Goal: Find contact information: Find contact information

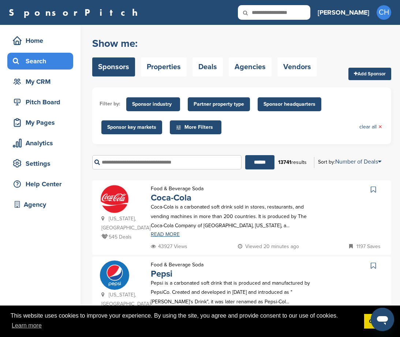
click at [185, 160] on input "text" at bounding box center [166, 162] width 149 height 14
type input "*"
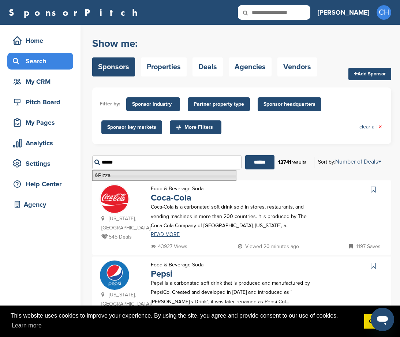
click at [159, 171] on li "&Pizza" at bounding box center [164, 175] width 144 height 11
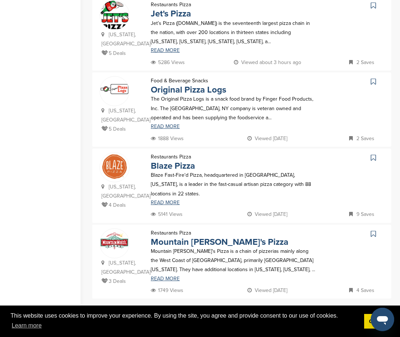
scroll to position [659, 0]
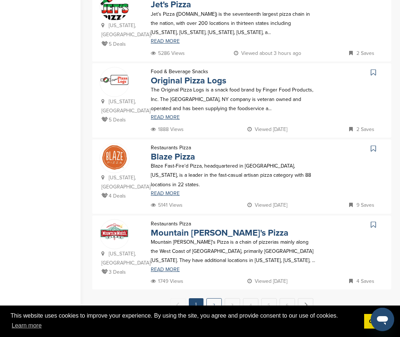
click at [216, 299] on link "2" at bounding box center [214, 306] width 15 height 14
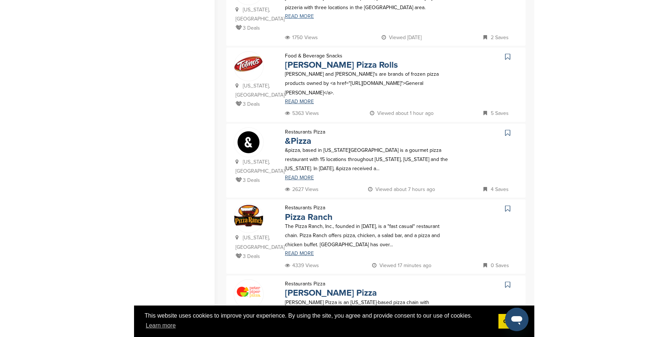
scroll to position [220, 0]
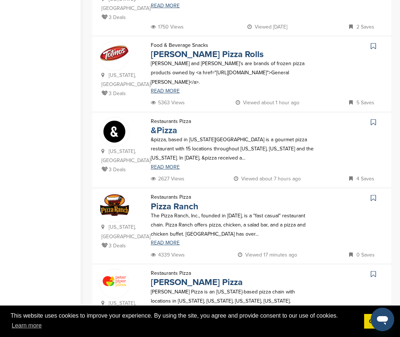
click at [167, 125] on link "&Pizza" at bounding box center [164, 130] width 26 height 11
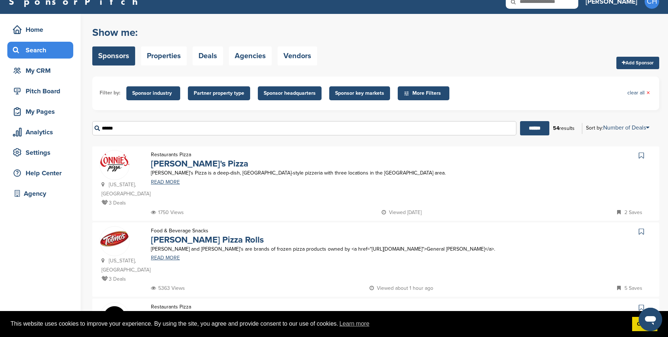
scroll to position [0, 0]
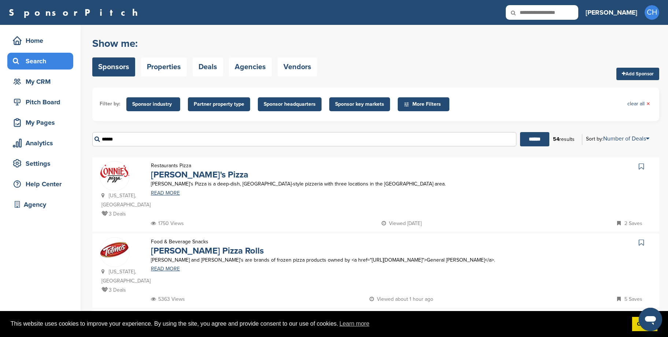
click at [188, 137] on input "******" at bounding box center [304, 139] width 424 height 14
click at [400, 132] on input "******" at bounding box center [534, 139] width 29 height 14
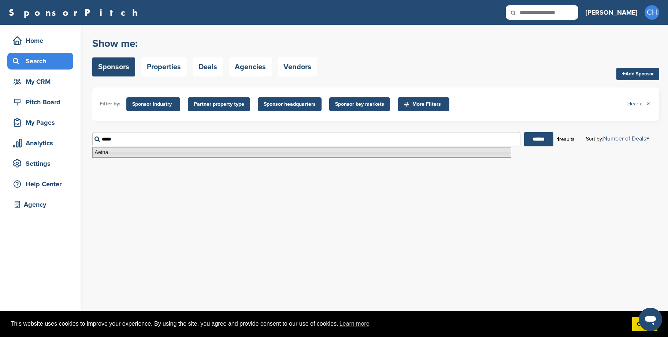
click at [153, 154] on li "Aetna" at bounding box center [301, 152] width 419 height 11
type input "*****"
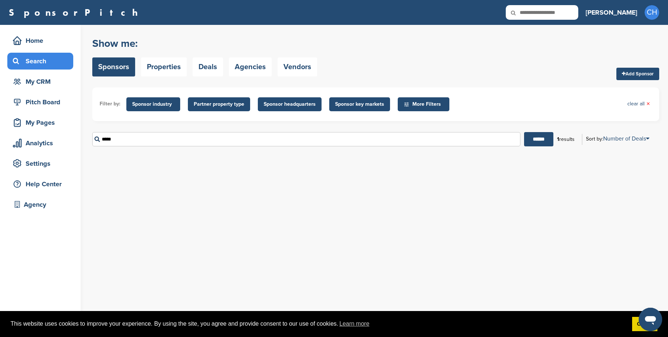
click at [400, 146] on div "***** ******" at bounding box center [322, 139] width 461 height 14
click at [400, 141] on input "******" at bounding box center [538, 139] width 29 height 14
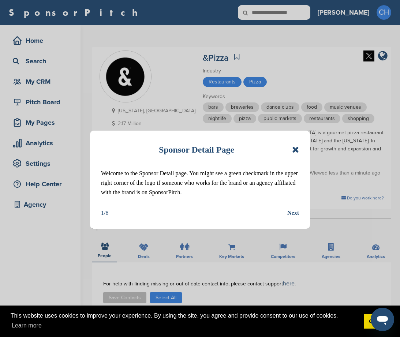
click at [293, 151] on icon at bounding box center [295, 149] width 7 height 9
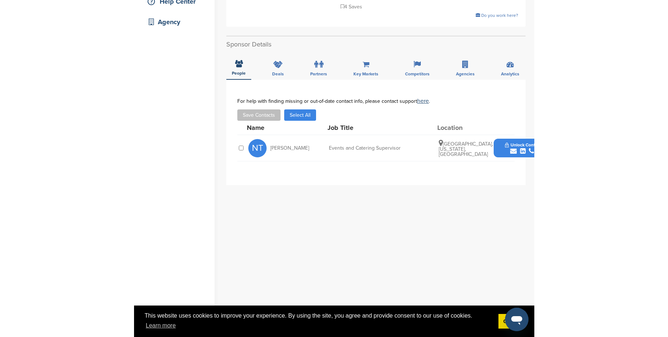
scroll to position [183, 0]
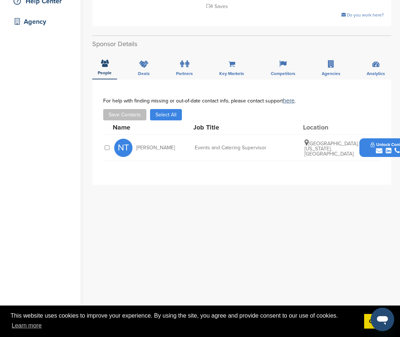
click at [377, 141] on button "Unlock Contact" at bounding box center [389, 148] width 54 height 22
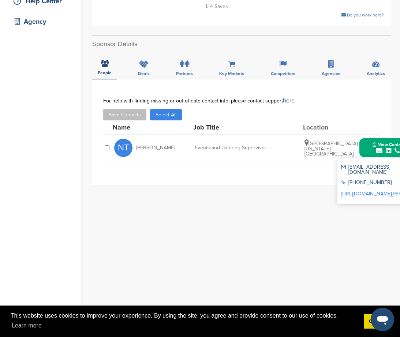
click at [370, 189] on div "http://www.linkedin.com/in/najee-thompson-b5250499" at bounding box center [377, 194] width 73 height 11
click at [369, 191] on link "http://www.linkedin.com/in/najee-thompson-b5250499" at bounding box center [385, 194] width 89 height 6
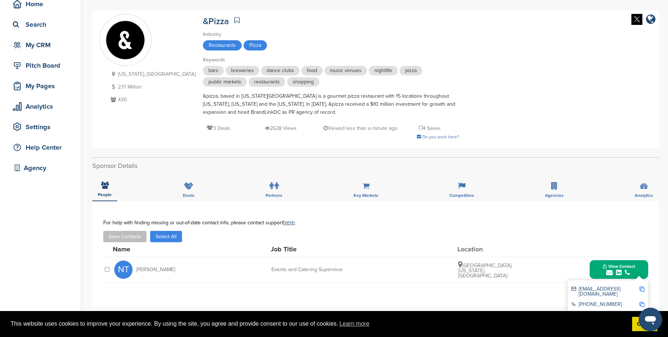
scroll to position [0, 0]
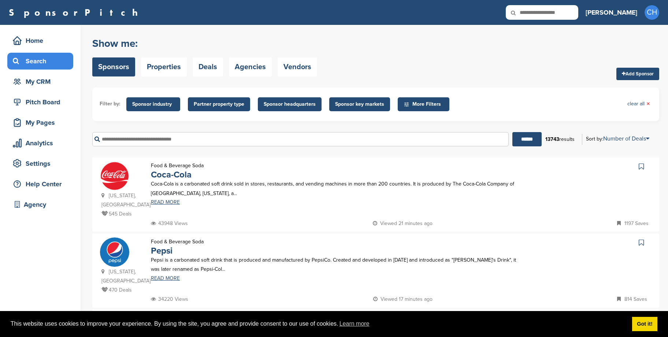
click at [284, 135] on input "text" at bounding box center [300, 139] width 417 height 14
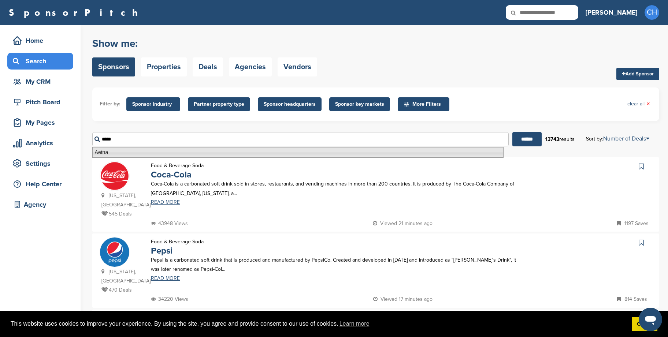
click at [103, 153] on li "Aetna" at bounding box center [297, 152] width 411 height 11
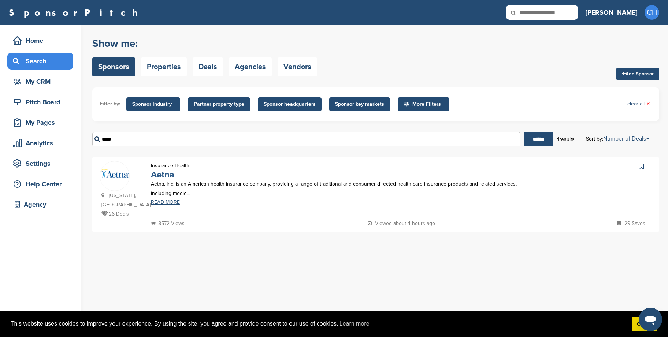
click at [155, 172] on link "Aetna" at bounding box center [162, 175] width 23 height 11
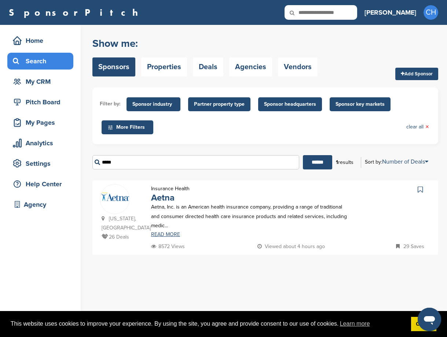
click at [138, 161] on input "*****" at bounding box center [195, 162] width 207 height 14
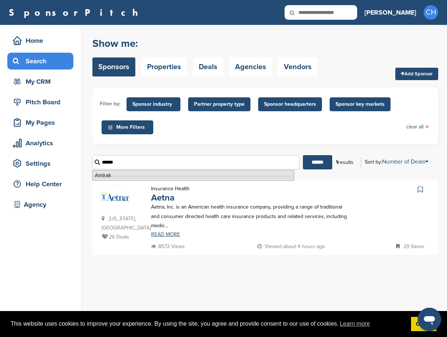
click at [116, 178] on li "Amtrak" at bounding box center [193, 175] width 202 height 11
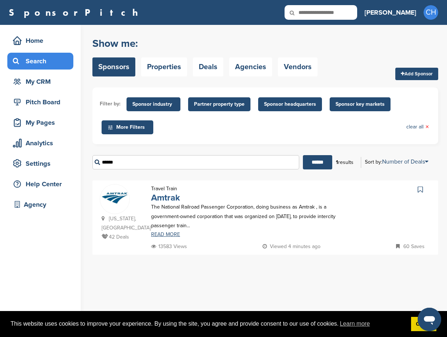
click at [173, 197] on link "Amtrak" at bounding box center [165, 198] width 29 height 11
click at [139, 166] on input "******" at bounding box center [195, 162] width 207 height 14
click at [303, 155] on input "******" at bounding box center [317, 162] width 29 height 14
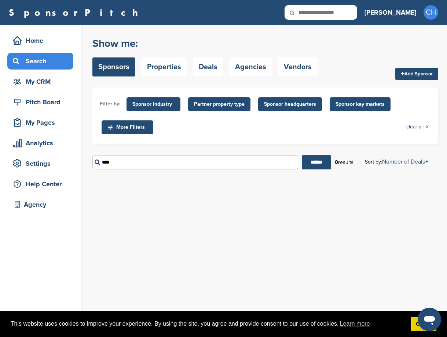
type input "****"
click at [302, 155] on input "******" at bounding box center [316, 162] width 29 height 14
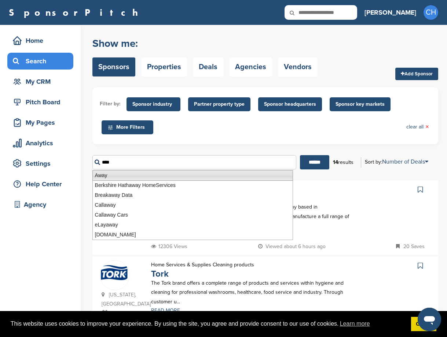
click at [106, 174] on li "Away" at bounding box center [192, 175] width 200 height 11
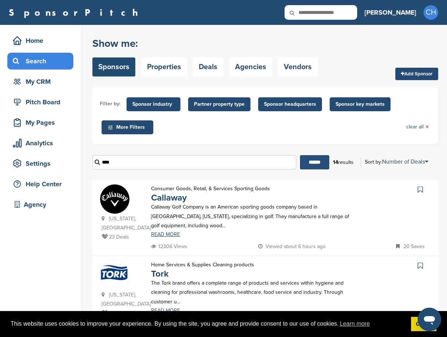
click at [314, 163] on input "******" at bounding box center [314, 162] width 29 height 14
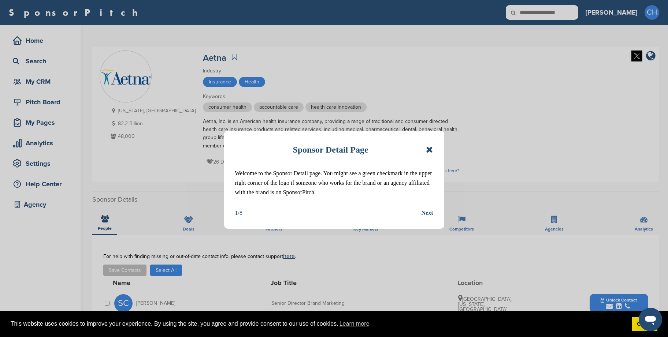
click at [432, 149] on icon at bounding box center [429, 149] width 7 height 9
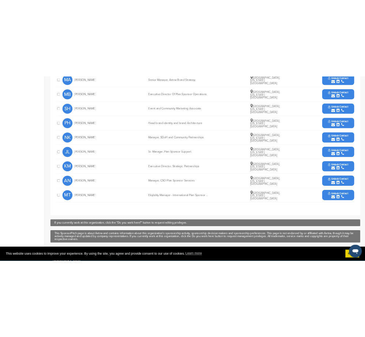
scroll to position [330, 0]
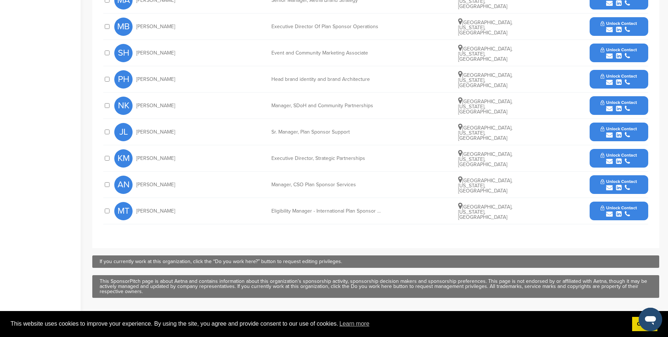
click at [612, 161] on icon "submit" at bounding box center [609, 161] width 7 height 7
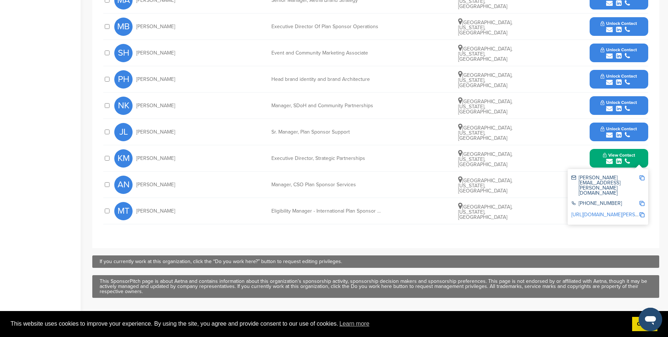
click at [641, 178] on img at bounding box center [642, 177] width 5 height 5
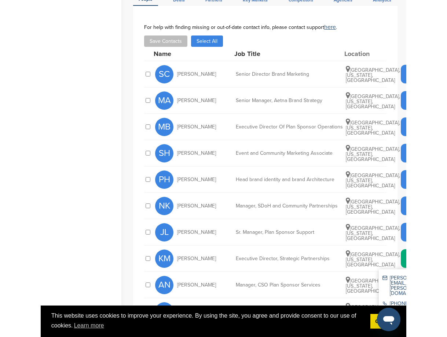
scroll to position [293, 0]
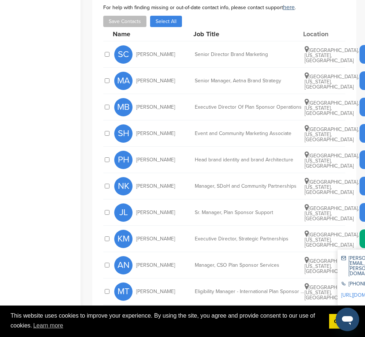
click at [159, 289] on div "**********" at bounding box center [224, 157] width 242 height 306
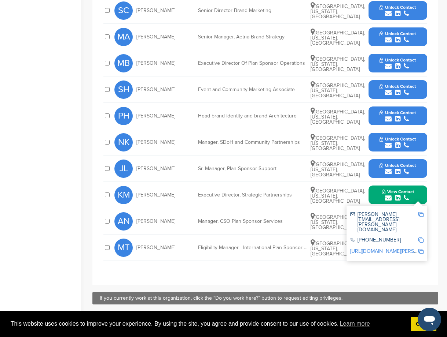
click at [418, 214] on img at bounding box center [420, 214] width 5 height 5
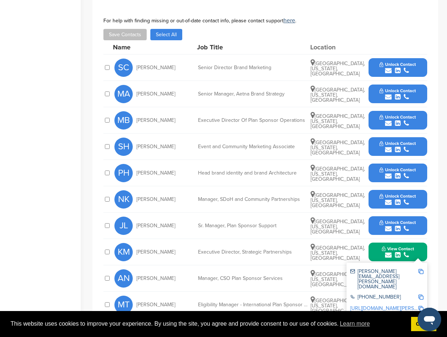
scroll to position [220, 0]
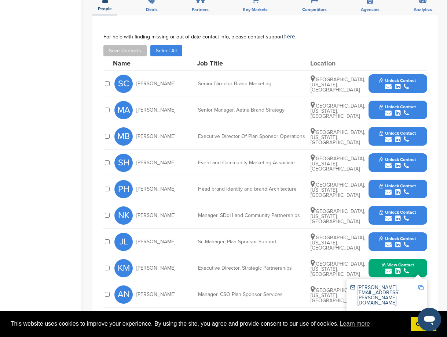
click at [389, 81] on span "Unlock Contact" at bounding box center [397, 80] width 36 height 5
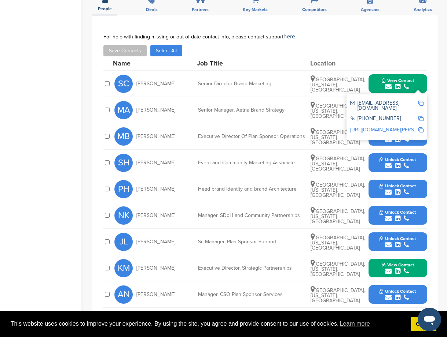
click at [421, 103] on img at bounding box center [420, 103] width 5 height 5
click at [348, 52] on div "Save Contacts Select All" at bounding box center [265, 50] width 324 height 11
click at [377, 31] on div "**********" at bounding box center [264, 186] width 345 height 343
click at [411, 78] on span "View Contact" at bounding box center [397, 80] width 32 height 5
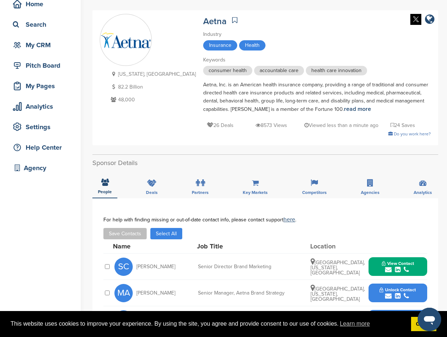
scroll to position [0, 0]
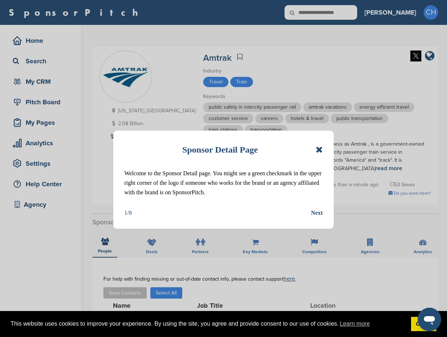
click at [322, 149] on div "Sponsor Detail Page Welcome to the Sponsor Detail page. You might see a green c…" at bounding box center [223, 180] width 220 height 98
click at [320, 150] on icon at bounding box center [318, 149] width 7 height 9
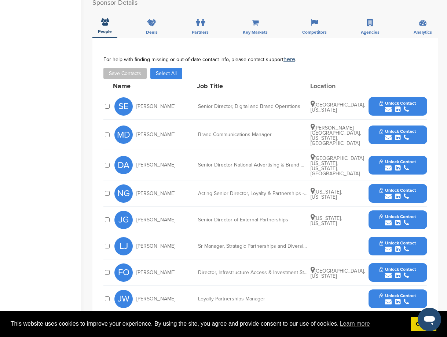
scroll to position [256, 0]
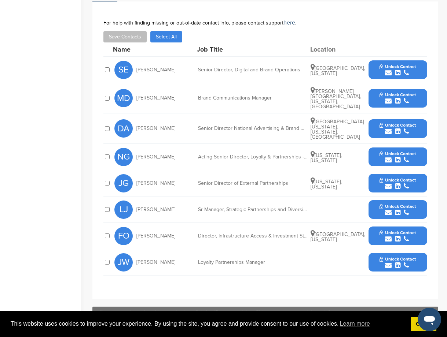
click at [276, 126] on div "Senior Director National Advertising & Brand Management" at bounding box center [253, 128] width 110 height 5
drag, startPoint x: 276, startPoint y: 124, endPoint x: 282, endPoint y: 121, distance: 6.7
click at [282, 126] on div "Senior Director National Advertising & Brand Management" at bounding box center [253, 128] width 110 height 5
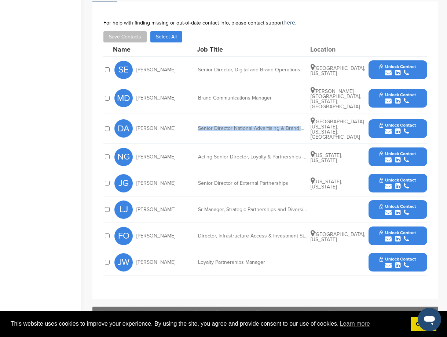
click at [282, 126] on div "Senior Director National Advertising & Brand Management" at bounding box center [253, 128] width 110 height 5
copy div "Senior Director National Advertising & Brand Management"
click at [45, 151] on div "Home Search My CRM Pitch Board My Pages Analytics Settings Help Center Agency" at bounding box center [40, 69] width 81 height 602
click at [231, 207] on div "Sr Manager, Strategic Partnerships and Diversity Recruitment" at bounding box center [253, 209] width 110 height 5
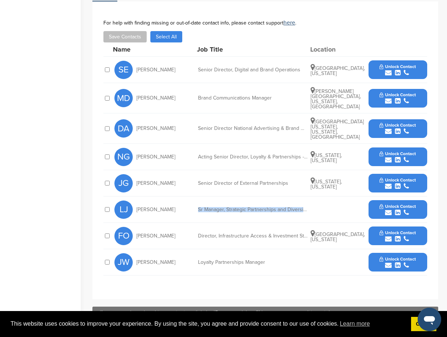
click at [231, 207] on div "Sr Manager, Strategic Partnerships and Diversity Recruitment" at bounding box center [253, 209] width 110 height 5
click at [415, 210] on div "submit" at bounding box center [397, 213] width 36 height 7
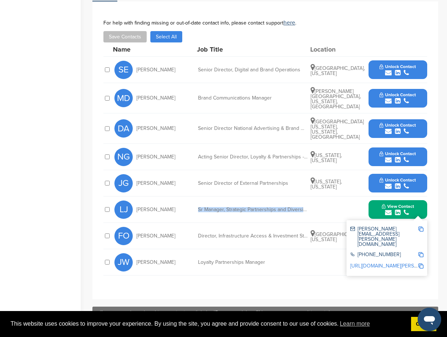
click at [334, 206] on div "LJ Lakeisha Johnson Sr Manager, Strategic Partnerships and Diversity Recruitmen…" at bounding box center [270, 210] width 313 height 26
click at [394, 263] on link "http://www.linkedin.com/in/lakeisha-johnson-8435b930" at bounding box center [394, 266] width 89 height 6
click at [287, 266] on div "JW Jonathan Waldman Loyalty Partnerships Manager Unlock Contact" at bounding box center [270, 263] width 313 height 26
click at [322, 197] on div "LJ Lakeisha Johnson Sr Manager, Strategic Partnerships and Diversity Recruitmen…" at bounding box center [270, 210] width 313 height 26
click at [382, 204] on span "View Contact" at bounding box center [397, 206] width 32 height 5
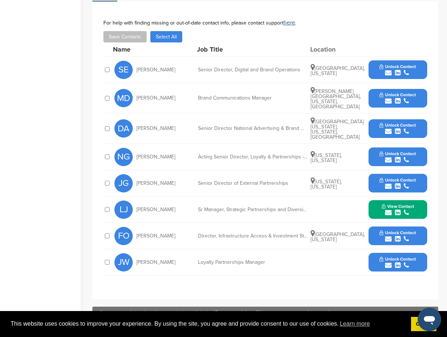
click at [409, 151] on span "Unlock Contact" at bounding box center [397, 153] width 36 height 5
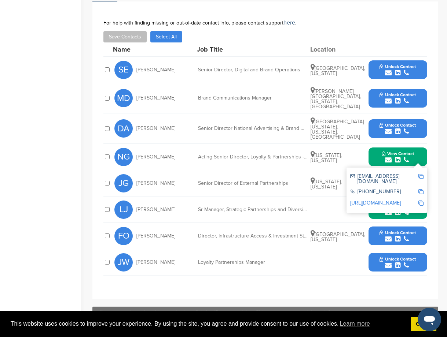
click at [386, 200] on link "http://www.linkedin.com/in/nickgenevish" at bounding box center [375, 203] width 51 height 6
click at [422, 174] on img at bounding box center [420, 176] width 5 height 5
click at [184, 7] on div "**********" at bounding box center [264, 150] width 345 height 298
click at [214, 181] on div "Senior Director of External Partnerships" at bounding box center [253, 183] width 110 height 5
click at [282, 182] on div "JG Jessica Goldstein Senior Director of External Partnerships New York, New Yor…" at bounding box center [270, 183] width 313 height 26
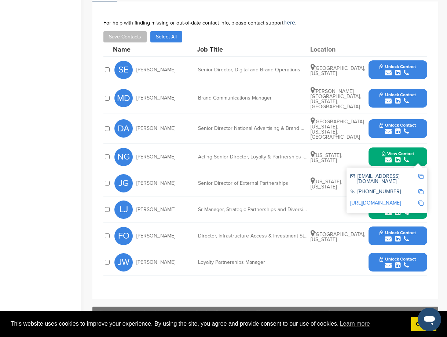
click at [421, 146] on button "View Contact" at bounding box center [398, 157] width 50 height 22
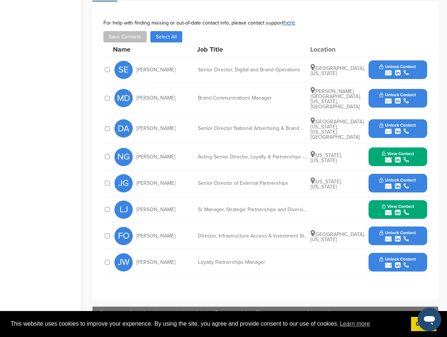
click at [409, 178] on span "Unlock Contact" at bounding box center [397, 180] width 36 height 5
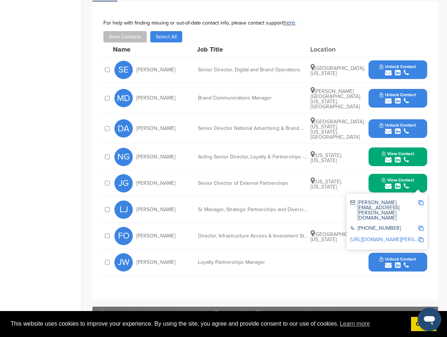
click at [395, 237] on link "http://www.linkedin.com/in/jessica-goldstein-a73b9246" at bounding box center [394, 240] width 89 height 6
click at [297, 273] on div "**********" at bounding box center [265, 151] width 324 height 262
click at [278, 126] on div "Senior Director National Advertising & Brand Management" at bounding box center [253, 128] width 110 height 5
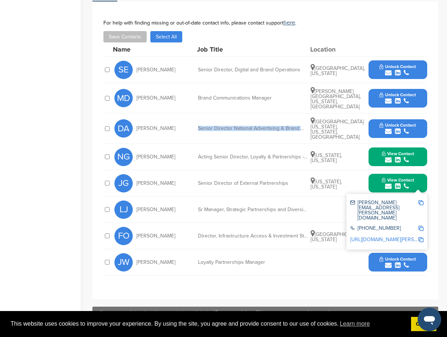
drag, startPoint x: 278, startPoint y: 121, endPoint x: 267, endPoint y: 133, distance: 16.3
click at [267, 133] on div "DA Darlene Abubakar Senior Director National Advertising & Brand Management For…" at bounding box center [270, 129] width 313 height 30
click at [252, 126] on div "Senior Director National Advertising & Brand Management" at bounding box center [253, 128] width 110 height 5
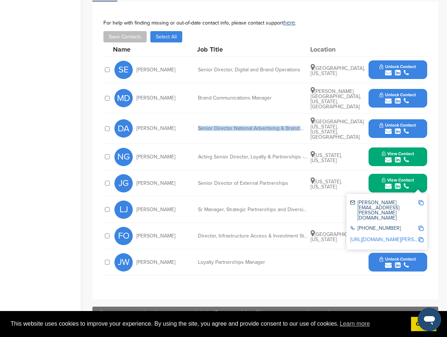
click at [410, 123] on span "Unlock Contact" at bounding box center [397, 125] width 36 height 5
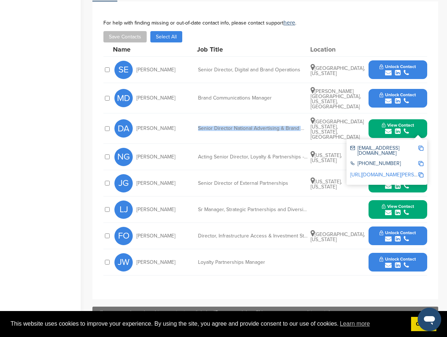
click at [391, 172] on link "https://www.linkedin.com/in/darlene-abubakar-22bb958" at bounding box center [394, 175] width 89 height 6
click at [420, 146] on img at bounding box center [420, 148] width 5 height 5
copy div "Senior Director National Advertising & Brand Management"
click at [410, 128] on div "submit" at bounding box center [397, 131] width 32 height 7
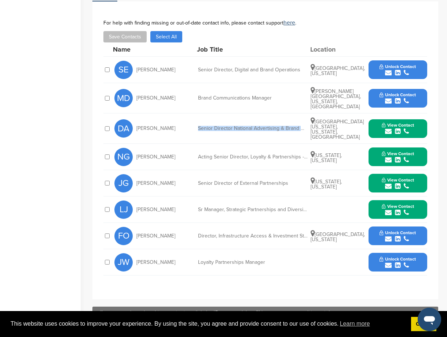
click at [418, 149] on button "View Contact" at bounding box center [398, 157] width 50 height 22
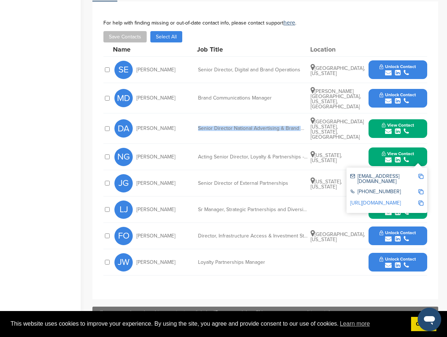
click at [421, 174] on img at bounding box center [420, 176] width 5 height 5
copy div "Senior Director National Advertising & Brand Management"
click at [382, 151] on span "View Contact" at bounding box center [397, 153] width 32 height 5
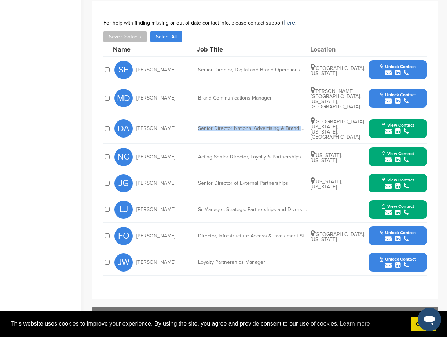
click at [413, 123] on span "View Contact" at bounding box center [397, 125] width 32 height 5
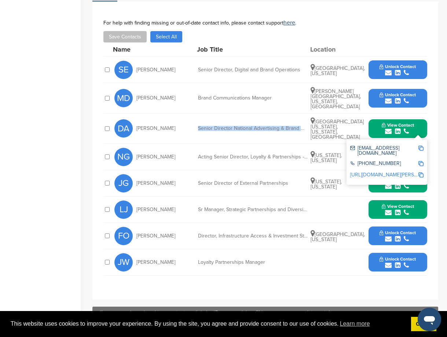
click at [421, 146] on img at bounding box center [420, 148] width 5 height 5
copy div "Senior Director National Advertising & Brand Management"
click at [359, 30] on div "For help with finding missing or out-of-date contact info, please contact suppo…" at bounding box center [265, 31] width 324 height 23
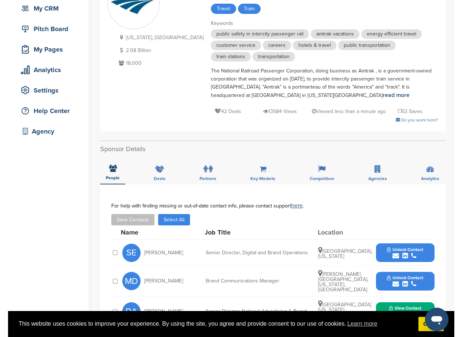
scroll to position [0, 0]
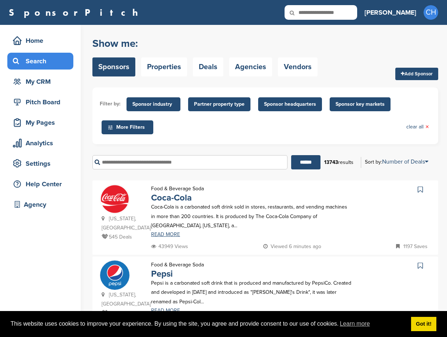
click at [144, 165] on input "text" at bounding box center [189, 162] width 195 height 14
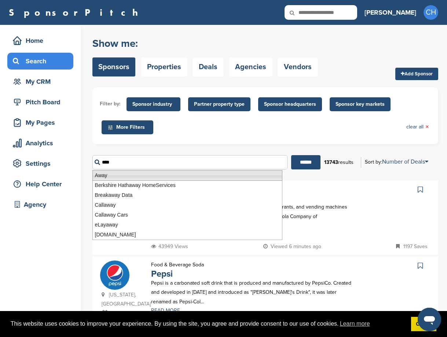
click at [99, 177] on li "Away" at bounding box center [187, 175] width 190 height 11
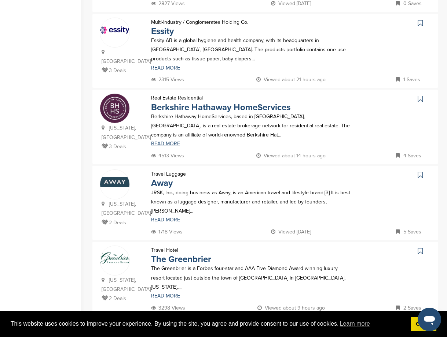
scroll to position [330, 0]
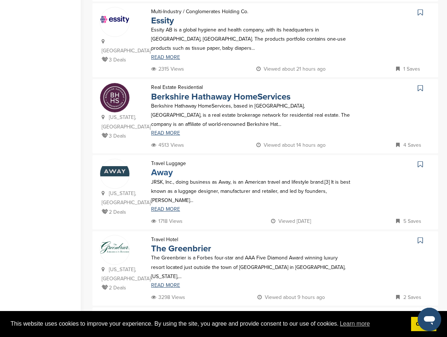
click at [160, 167] on link "Away" at bounding box center [162, 172] width 22 height 11
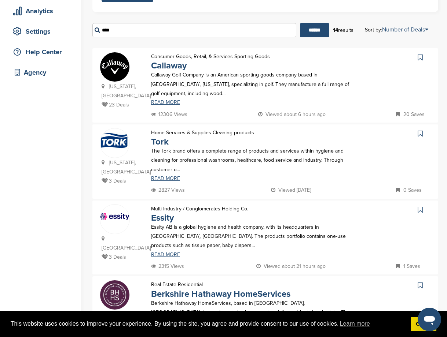
scroll to position [0, 0]
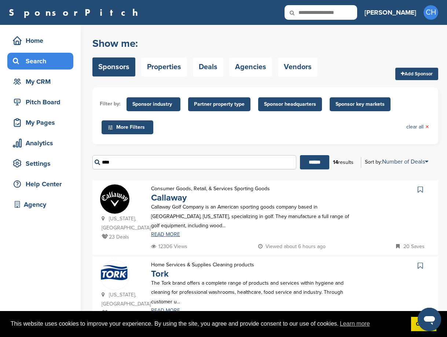
click at [141, 171] on div "**** ****** 14 results Sort by: Number of Deals Sponsor Name Recently Added Num…" at bounding box center [264, 162] width 345 height 25
click at [141, 169] on input "****" at bounding box center [194, 162] width 204 height 14
click at [300, 155] on input "******" at bounding box center [314, 162] width 29 height 14
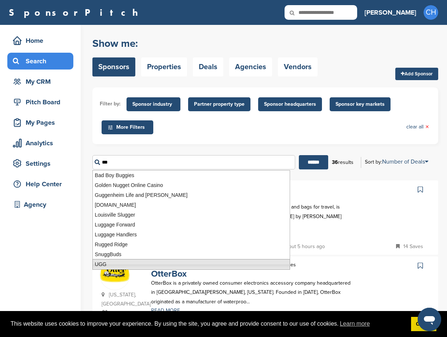
click at [107, 261] on li "UGG" at bounding box center [190, 264] width 197 height 11
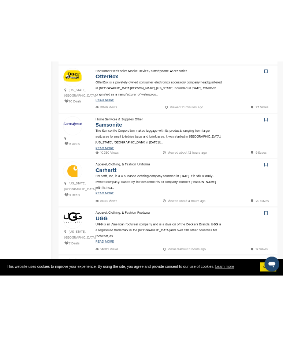
scroll to position [256, 0]
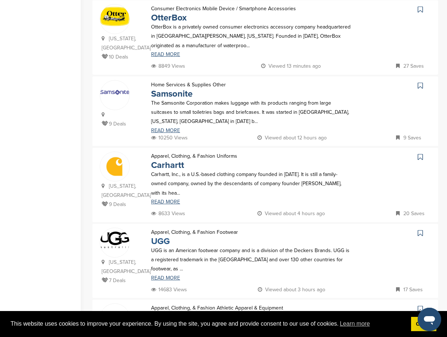
click at [167, 236] on link "UGG" at bounding box center [160, 241] width 19 height 11
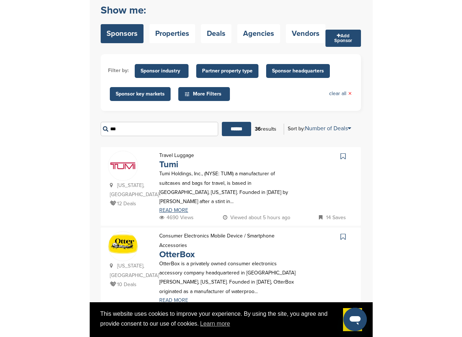
scroll to position [0, 0]
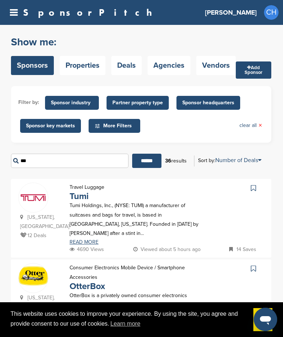
click at [73, 160] on input "***" at bounding box center [70, 161] width 118 height 14
click at [132, 154] on input "******" at bounding box center [146, 161] width 29 height 14
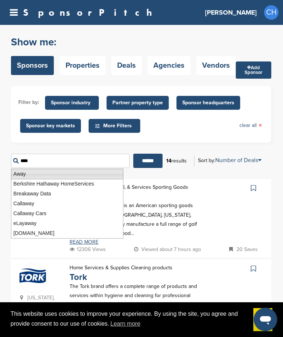
click at [41, 176] on li "Away" at bounding box center [67, 174] width 112 height 11
type input "****"
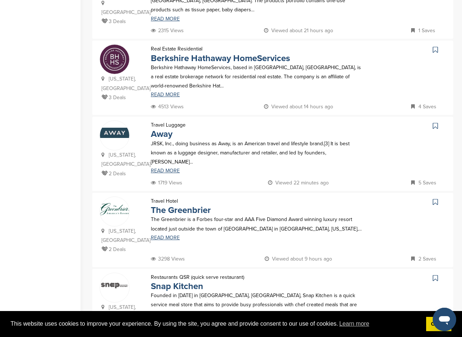
scroll to position [366, 0]
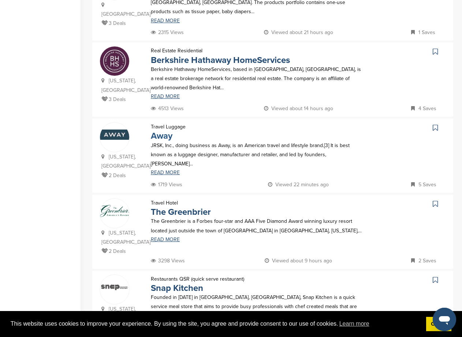
click at [167, 131] on link "Away" at bounding box center [162, 136] width 22 height 11
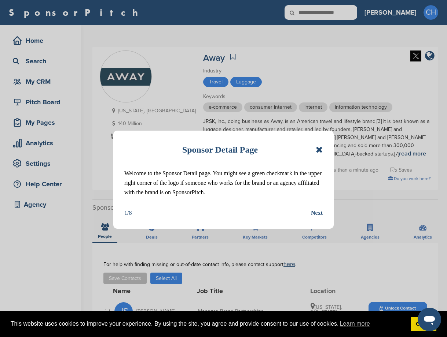
click at [318, 147] on icon at bounding box center [318, 149] width 7 height 9
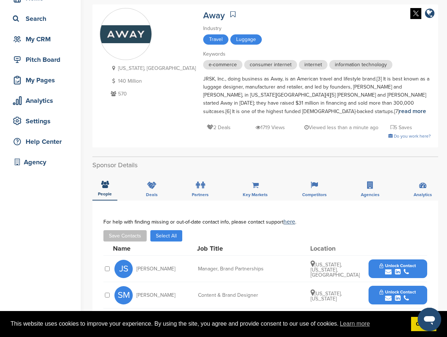
scroll to position [147, 0]
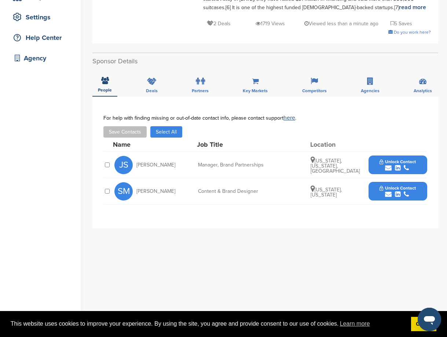
click at [392, 159] on span "Unlock Contact" at bounding box center [397, 161] width 36 height 5
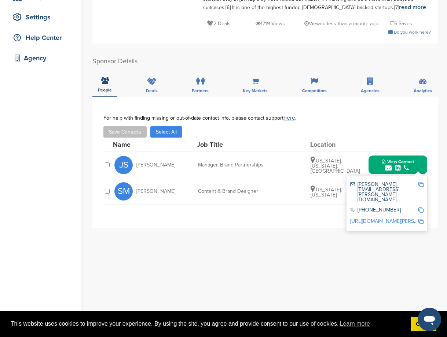
click at [409, 218] on link "[URL][DOMAIN_NAME][PERSON_NAME]" at bounding box center [394, 221] width 89 height 6
click at [315, 217] on div "**********" at bounding box center [264, 163] width 345 height 132
click at [397, 138] on div "Name Job Title Location" at bounding box center [270, 145] width 314 height 14
click at [423, 157] on div "View Contact [PERSON_NAME][EMAIL_ADDRESS][PERSON_NAME][DOMAIN_NAME] [PHONE_NUMB…" at bounding box center [397, 165] width 59 height 19
click at [405, 165] on icon "submit" at bounding box center [405, 168] width 5 height 7
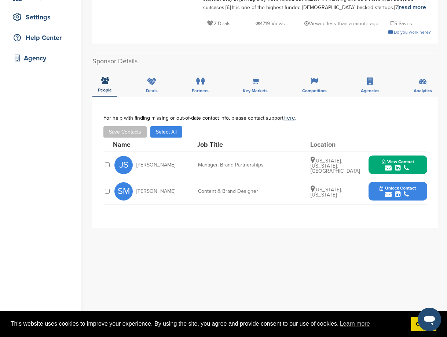
click at [398, 181] on button "Unlock Contact" at bounding box center [397, 192] width 54 height 22
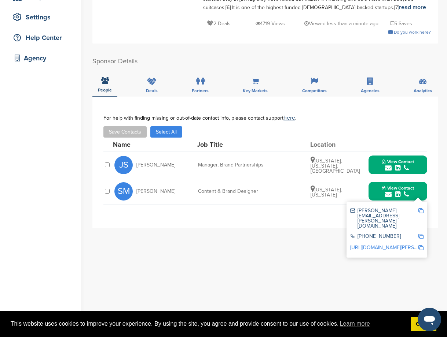
click at [386, 245] on link "[URL][DOMAIN_NAME][PERSON_NAME]" at bounding box center [394, 248] width 89 height 6
click at [391, 186] on span "View Contact" at bounding box center [397, 188] width 32 height 5
click at [398, 159] on span "View Contact" at bounding box center [397, 161] width 32 height 5
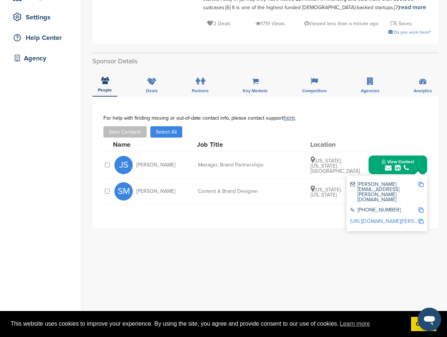
click at [398, 159] on span "View Contact" at bounding box center [397, 161] width 32 height 5
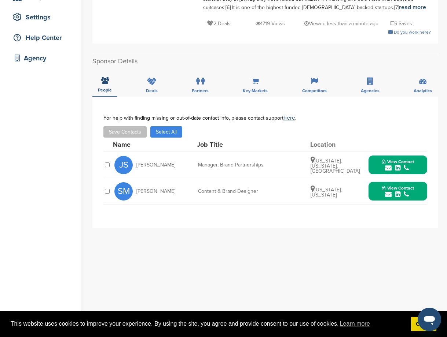
click at [392, 186] on span "View Contact" at bounding box center [397, 188] width 32 height 5
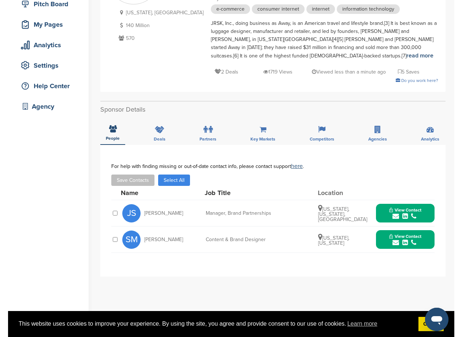
scroll to position [37, 0]
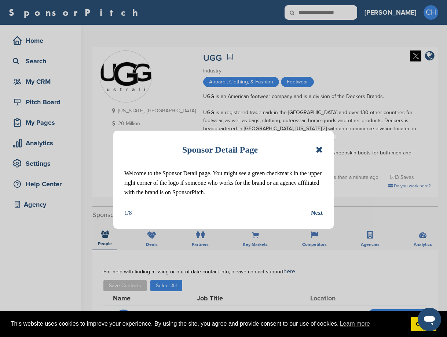
click at [323, 149] on div "Sponsor Detail Page Welcome to the Sponsor Detail page. You might see a green c…" at bounding box center [223, 180] width 220 height 98
click at [319, 149] on icon at bounding box center [318, 149] width 7 height 9
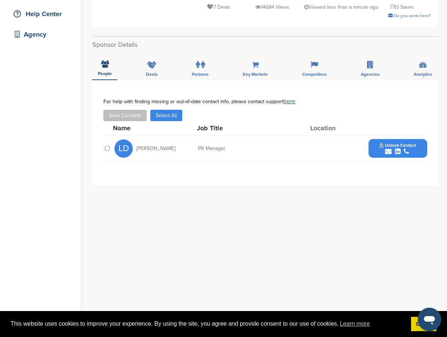
scroll to position [183, 0]
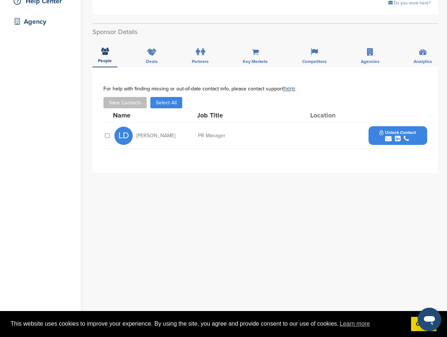
click at [398, 136] on icon "submit" at bounding box center [397, 139] width 5 height 7
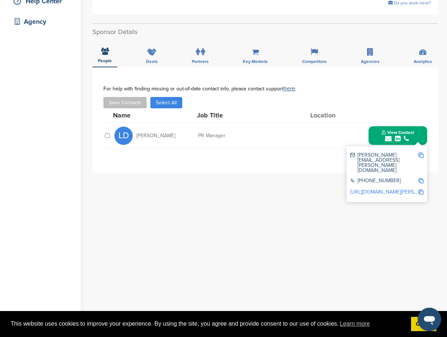
click at [388, 189] on link "[URL][DOMAIN_NAME][PERSON_NAME]" at bounding box center [394, 192] width 89 height 6
click at [420, 153] on img at bounding box center [420, 155] width 5 height 5
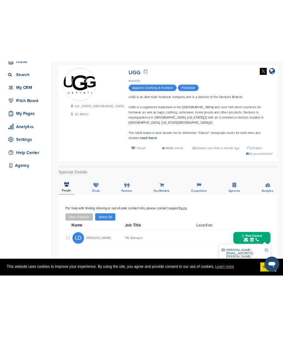
scroll to position [0, 0]
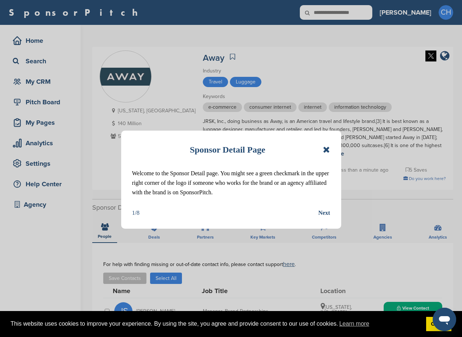
click at [328, 149] on icon at bounding box center [326, 149] width 7 height 9
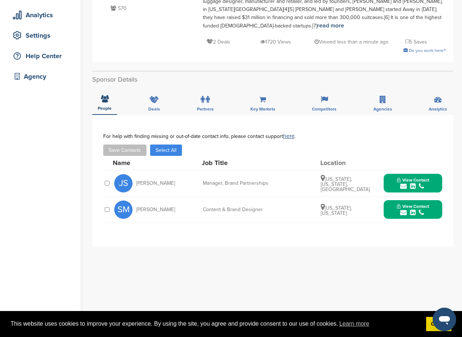
scroll to position [147, 0]
